Goal: Task Accomplishment & Management: Use online tool/utility

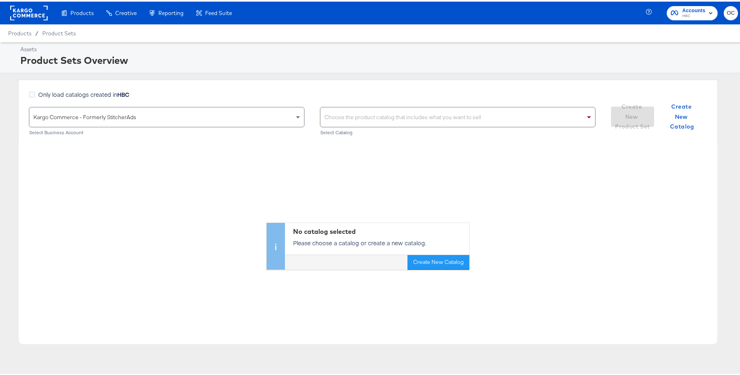
click at [381, 118] on div "Choose the product catalog that includes what you want to sell" at bounding box center [457, 116] width 275 height 20
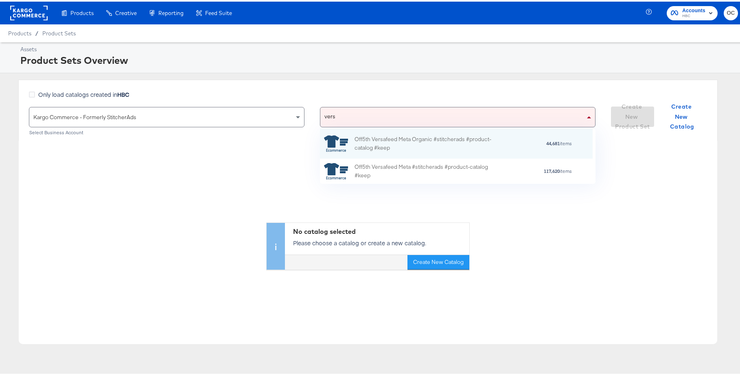
scroll to position [50, 266]
type input "versa"
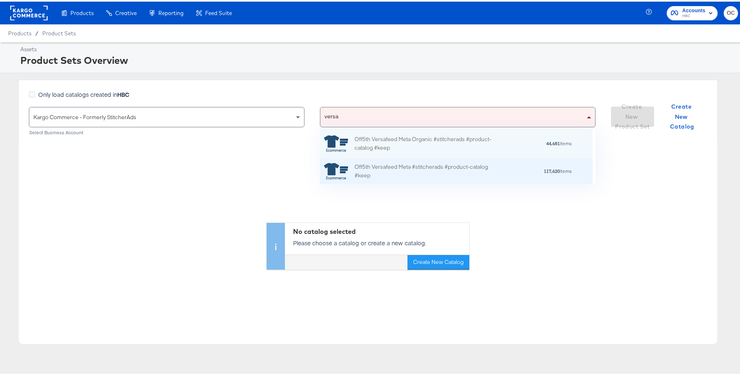
click at [411, 168] on div "Off5th Versafeed Meta #stitcherads #product-catalog #keep" at bounding box center [425, 169] width 142 height 17
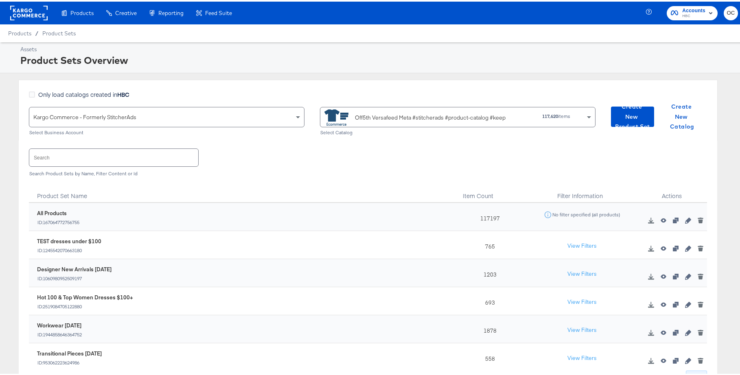
click at [157, 156] on input "text" at bounding box center [113, 156] width 169 height 18
click at [184, 154] on input "text" at bounding box center [113, 156] width 169 height 18
type input "d"
type input "dress"
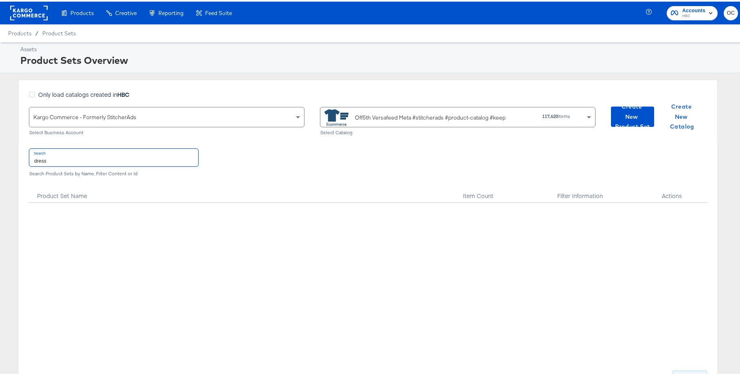
scroll to position [33, 0]
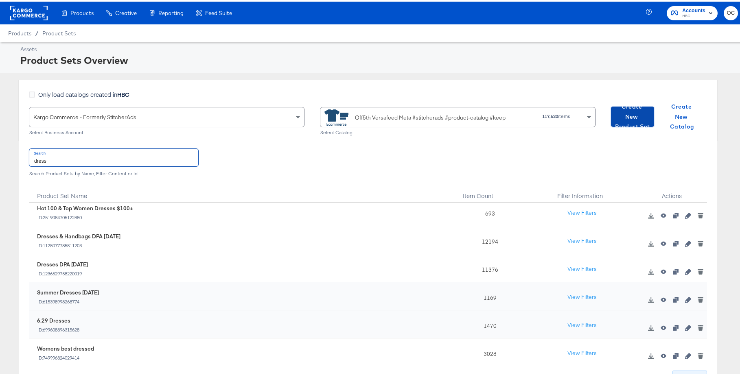
click at [626, 120] on span "Create New Product Set" at bounding box center [632, 115] width 37 height 30
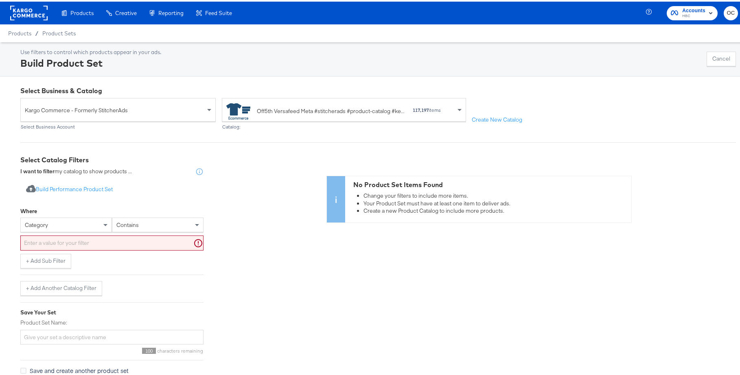
click at [74, 225] on div "category" at bounding box center [66, 224] width 91 height 14
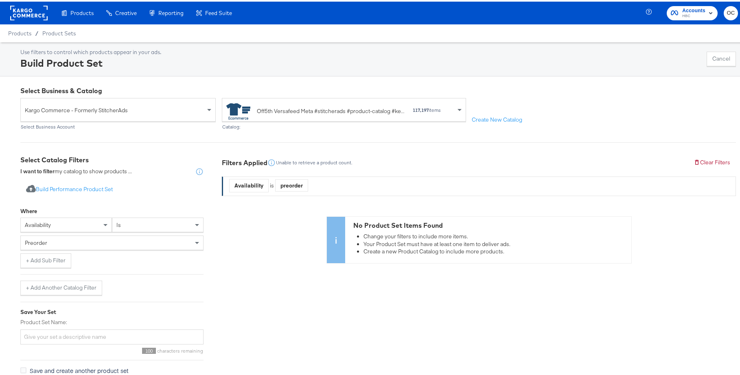
click at [100, 249] on div "preorder" at bounding box center [111, 243] width 183 height 18
click at [93, 245] on div "preorder" at bounding box center [112, 241] width 182 height 14
click at [50, 260] on button "+ Add Sub Filter" at bounding box center [45, 259] width 51 height 15
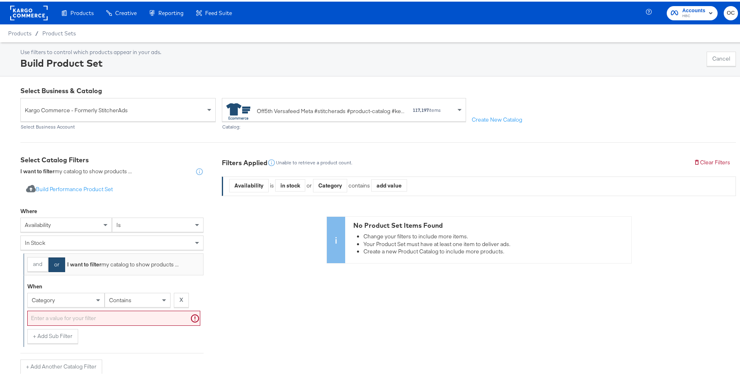
click at [38, 262] on button "and" at bounding box center [37, 263] width 21 height 15
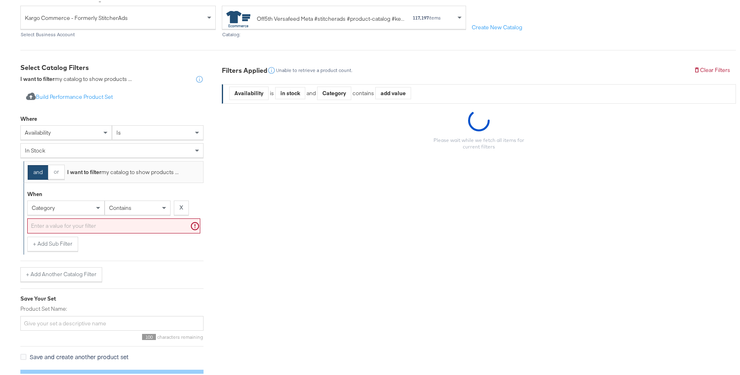
scroll to position [102, 0]
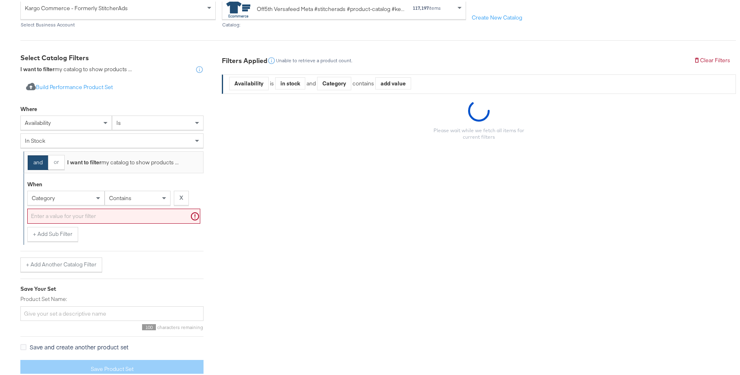
click at [79, 199] on div "category" at bounding box center [66, 197] width 77 height 14
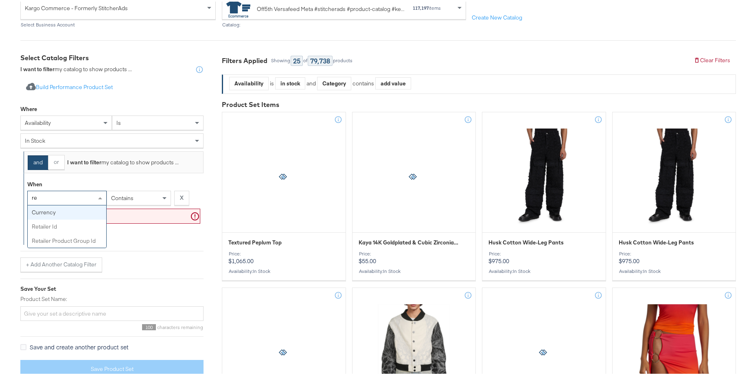
type input "ret"
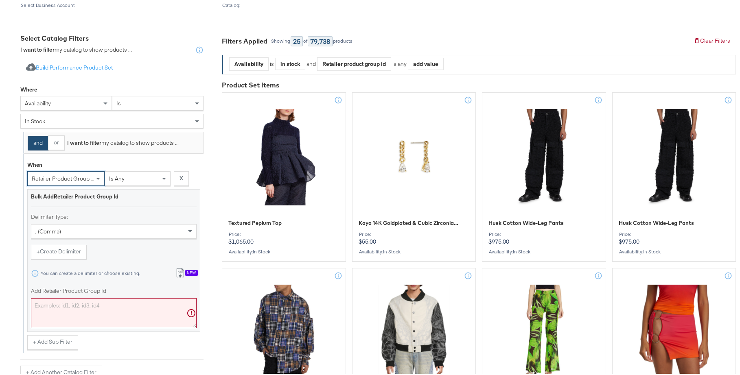
scroll to position [256, 0]
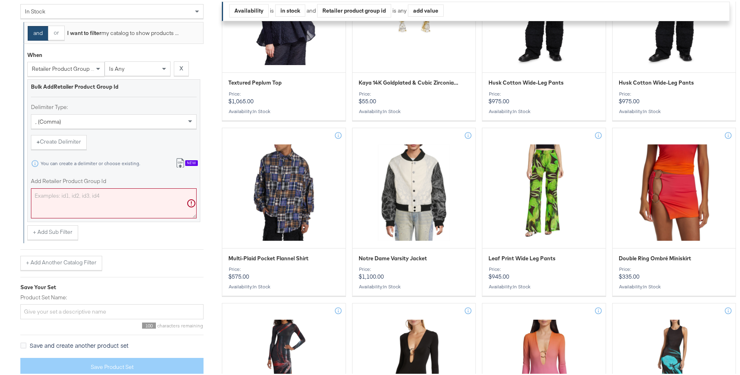
click at [90, 168] on div "You can create a delimiter or choose existing." at bounding box center [97, 162] width 133 height 12
click at [90, 199] on textarea "Add Retailer Product Group Id" at bounding box center [114, 202] width 166 height 30
paste textarea "0400022546738,0400017866078,0400017644552,0400022959943,0400022983702,040002297…"
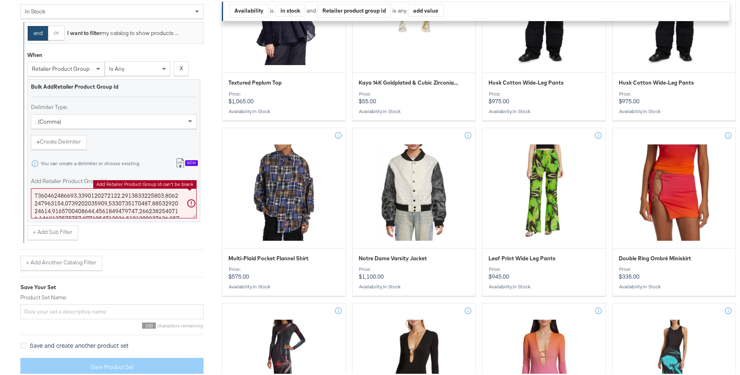
scroll to position [1901, 0]
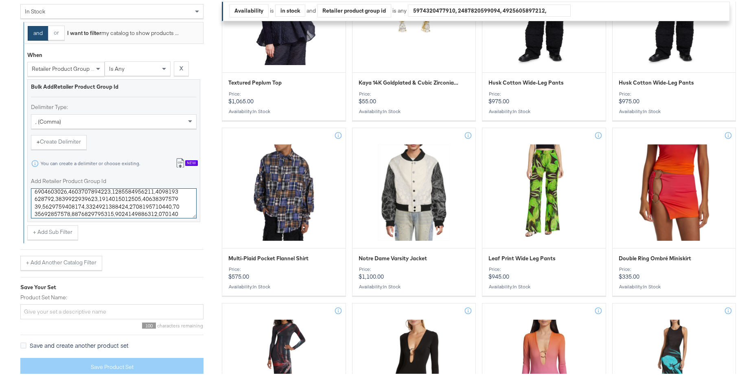
type textarea "0400022546738,0400017866078,0400017644552,0400022959943,0400022983702,040002297…"
click at [86, 313] on input "Product Set Name:" at bounding box center [111, 310] width 183 height 15
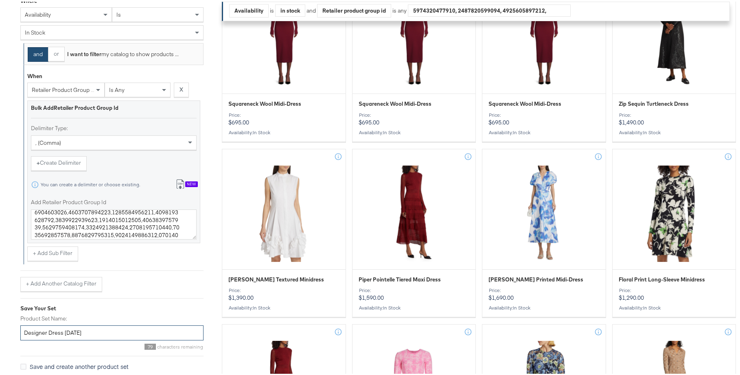
scroll to position [305, 0]
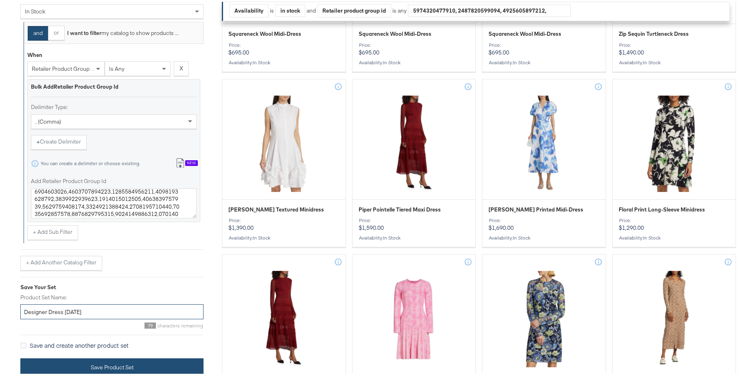
type input "Designer Dress [DATE]"
click at [93, 358] on button "Save Product Set" at bounding box center [111, 366] width 183 height 18
click at [85, 362] on button "Save Product Set" at bounding box center [111, 366] width 183 height 18
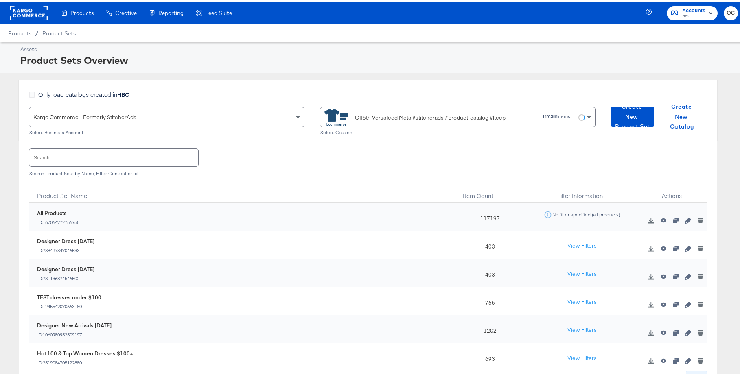
click at [168, 158] on input "text" at bounding box center [113, 156] width 169 height 18
click at [574, 240] on button "View Filters" at bounding box center [582, 244] width 41 height 15
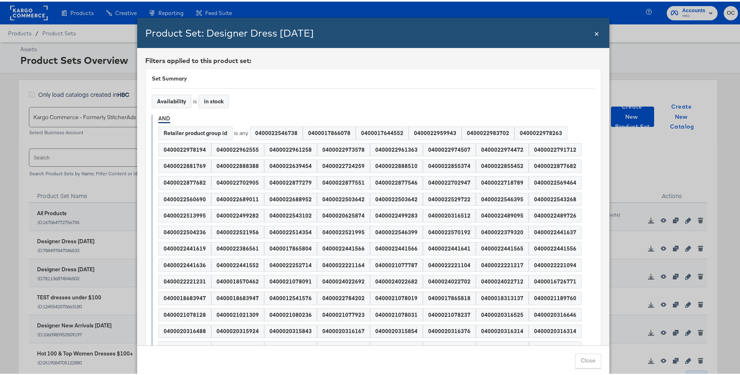
scroll to position [1585, 0]
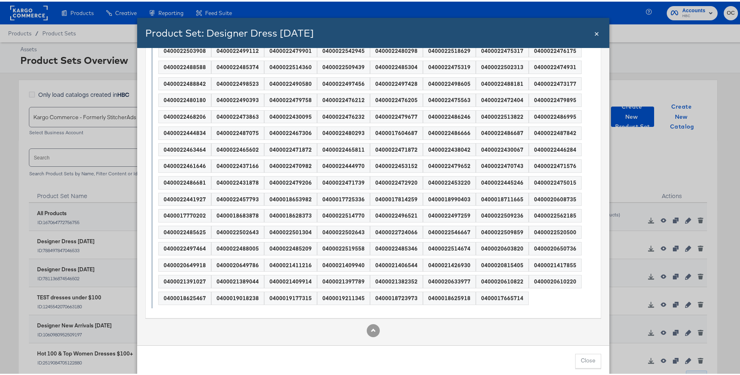
click at [507, 44] on div "Product Set: Designer Dress [DATE] Close ×" at bounding box center [373, 31] width 472 height 30
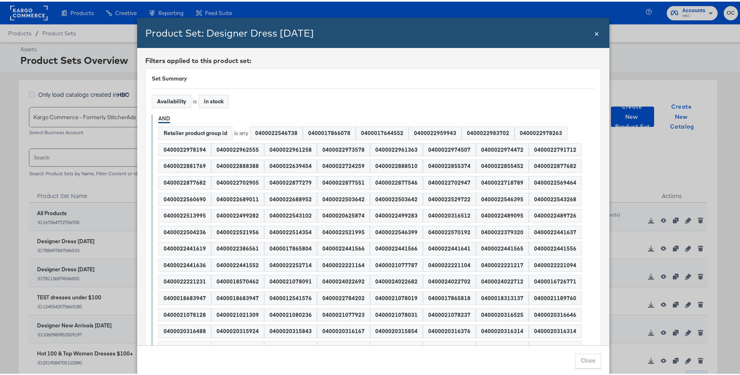
click at [594, 33] on span "×" at bounding box center [596, 31] width 5 height 11
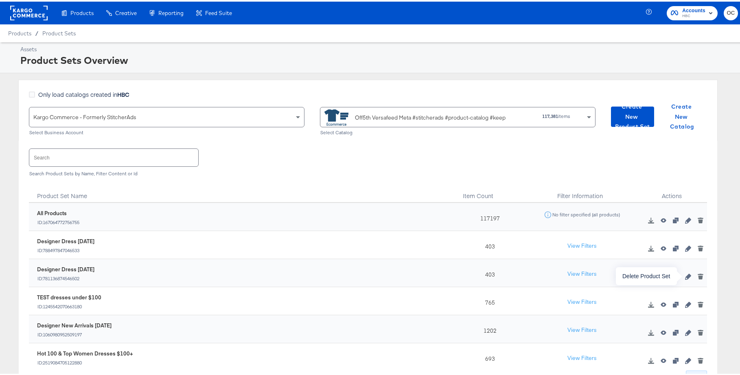
click at [698, 273] on icon "button" at bounding box center [701, 272] width 6 height 1
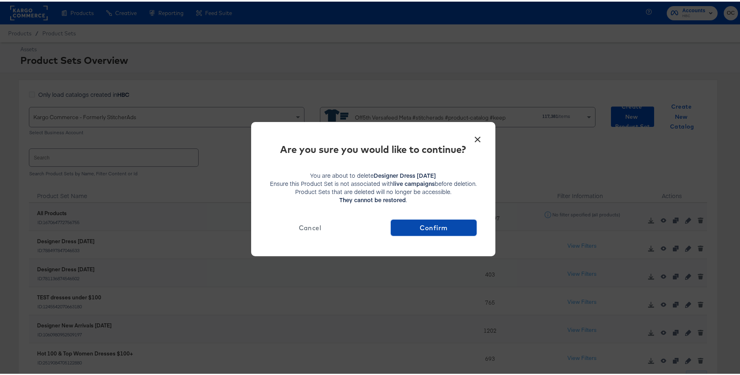
click at [435, 226] on span "Confirm" at bounding box center [433, 226] width 79 height 11
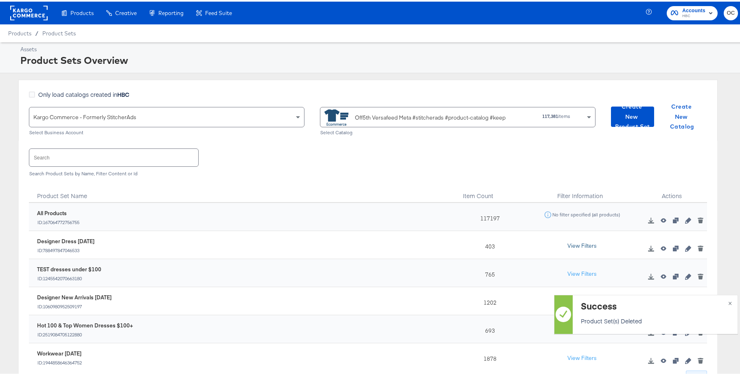
click at [581, 244] on button "View Filters" at bounding box center [582, 244] width 41 height 15
